Goal: Browse casually: Explore the website without a specific task or goal

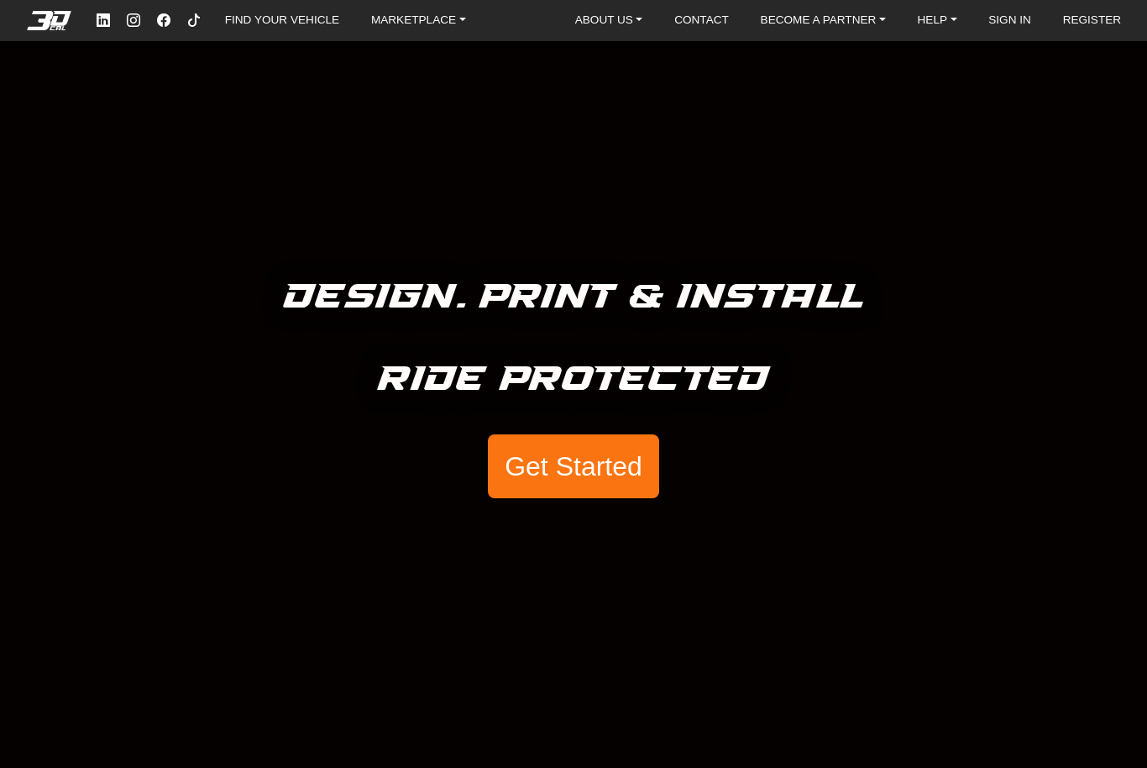
click at [608, 465] on button "Get Started" at bounding box center [573, 466] width 171 height 64
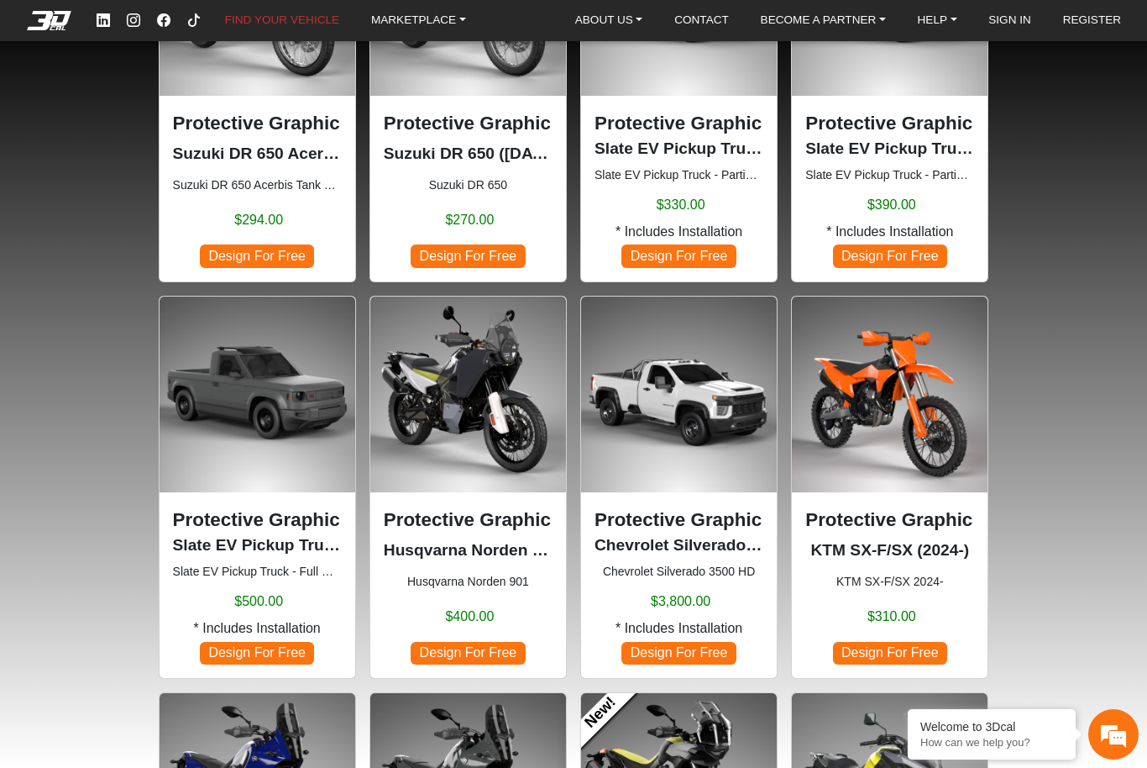
scroll to position [685, 0]
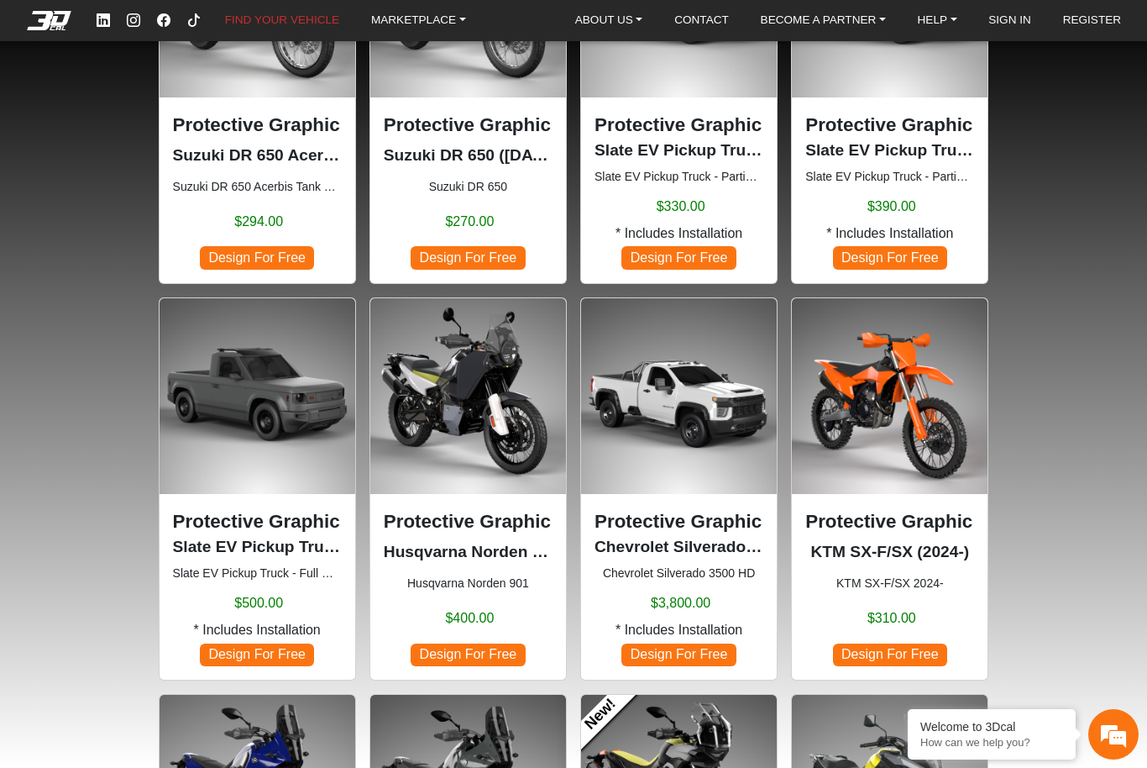
click at [461, 535] on div "Protective Graphic Kit Husqvarna [GEOGRAPHIC_DATA] 901 ([DATE]-[DATE]) Husqvarn…" at bounding box center [468, 586] width 169 height 159
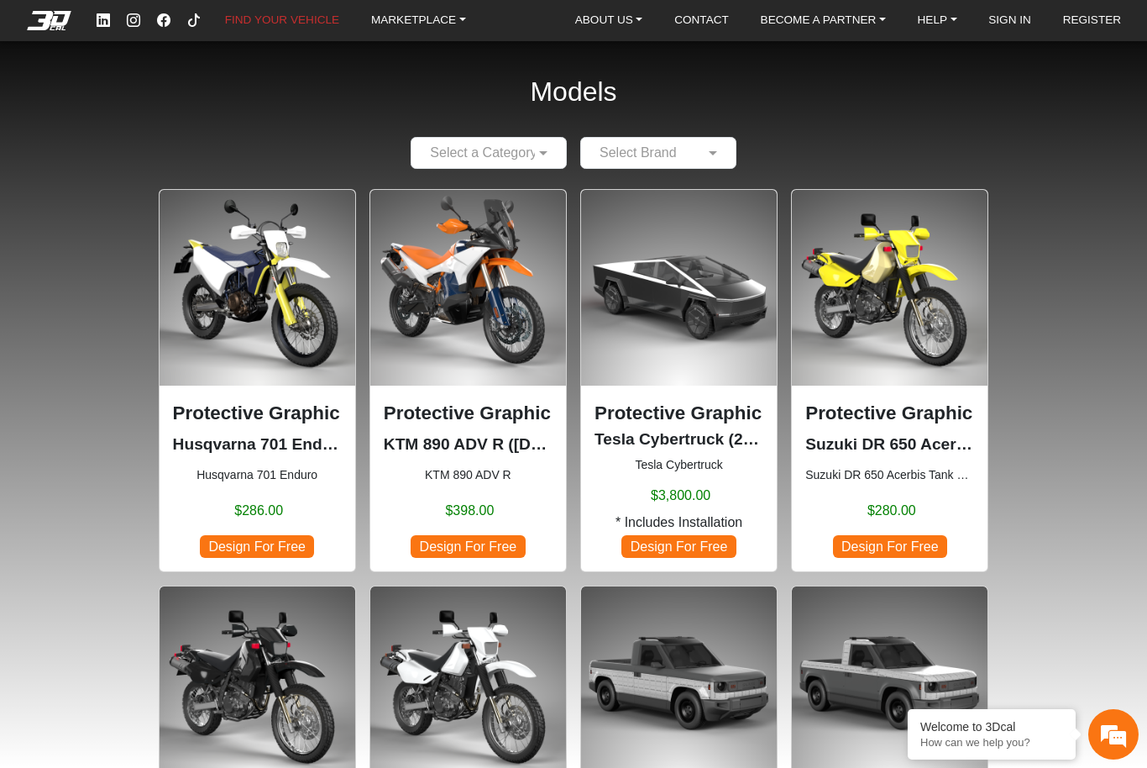
click at [513, 367] on img at bounding box center [468, 288] width 196 height 196
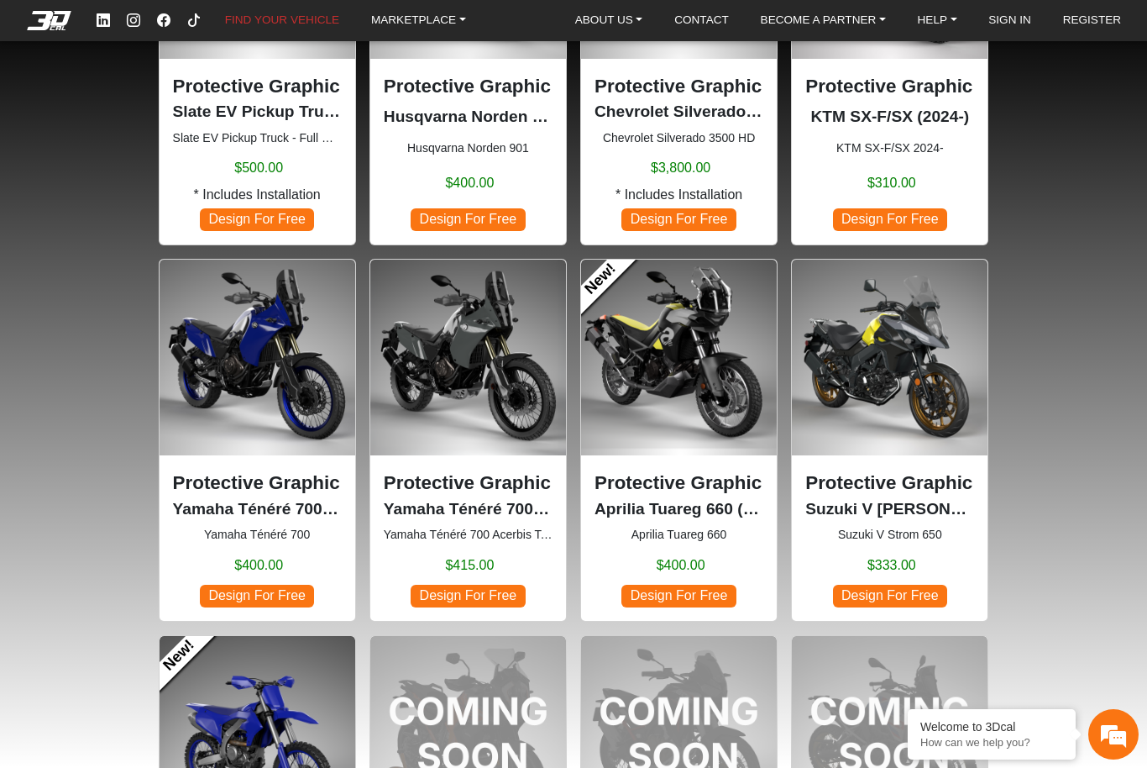
scroll to position [1143, 0]
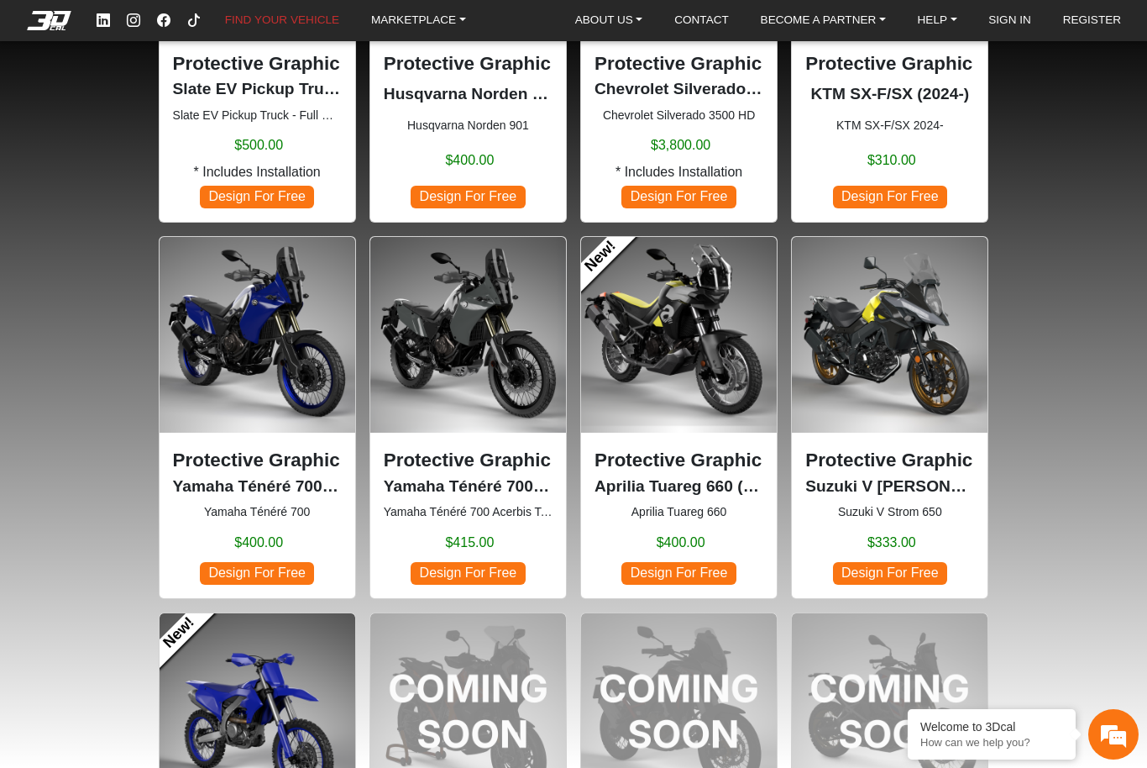
click at [264, 382] on img at bounding box center [258, 335] width 196 height 196
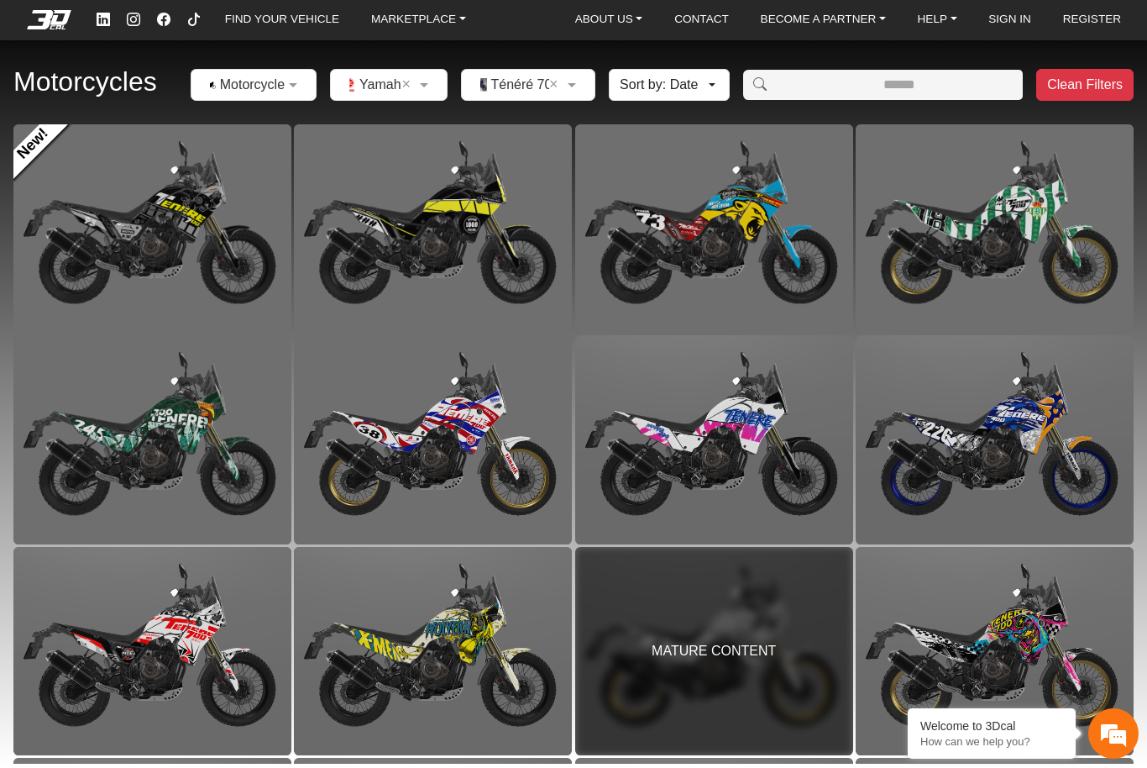
scroll to position [28, 0]
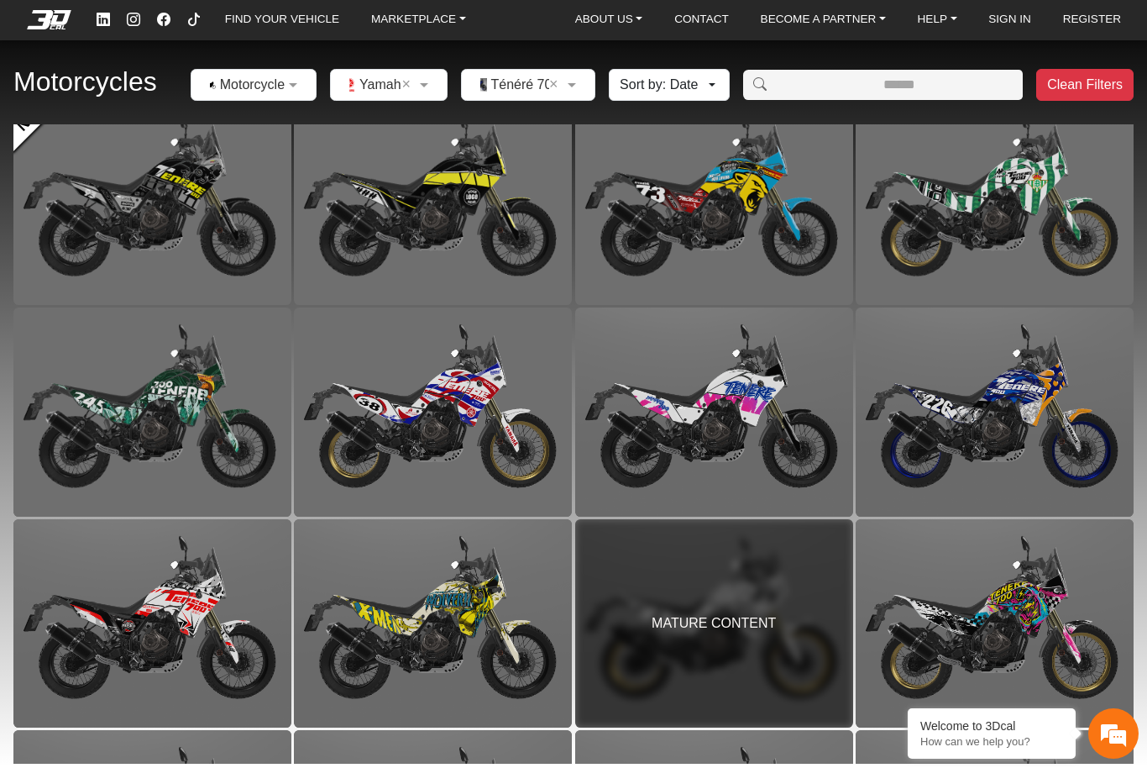
click at [728, 617] on span "MATURE CONTENT" at bounding box center [714, 624] width 124 height 20
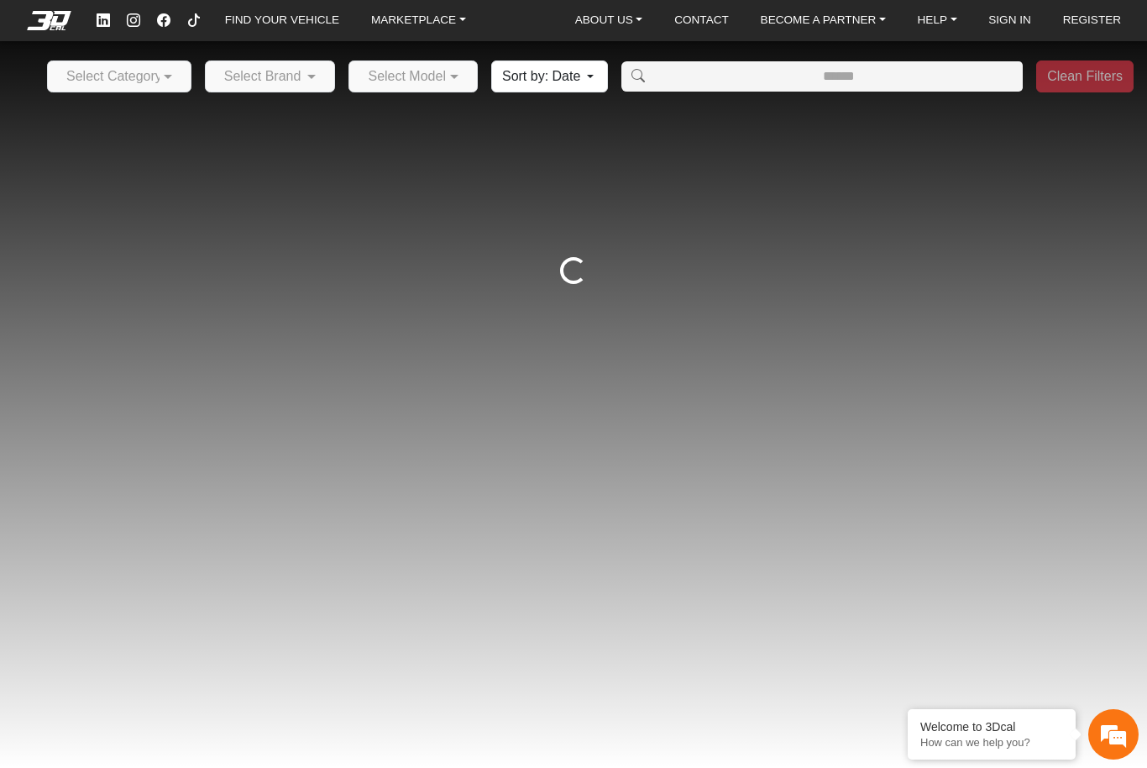
scroll to position [55, 0]
